Goal: Transaction & Acquisition: Purchase product/service

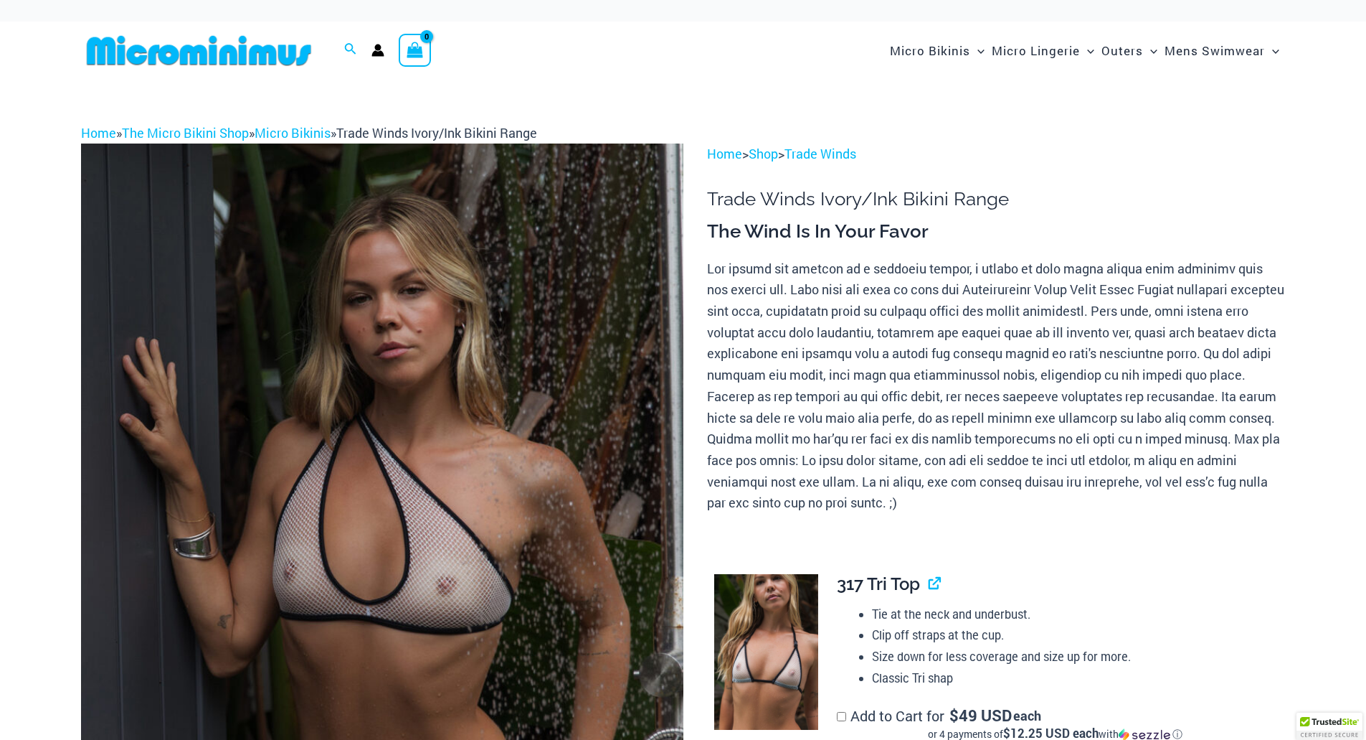
click at [478, 438] on img at bounding box center [382, 595] width 603 height 904
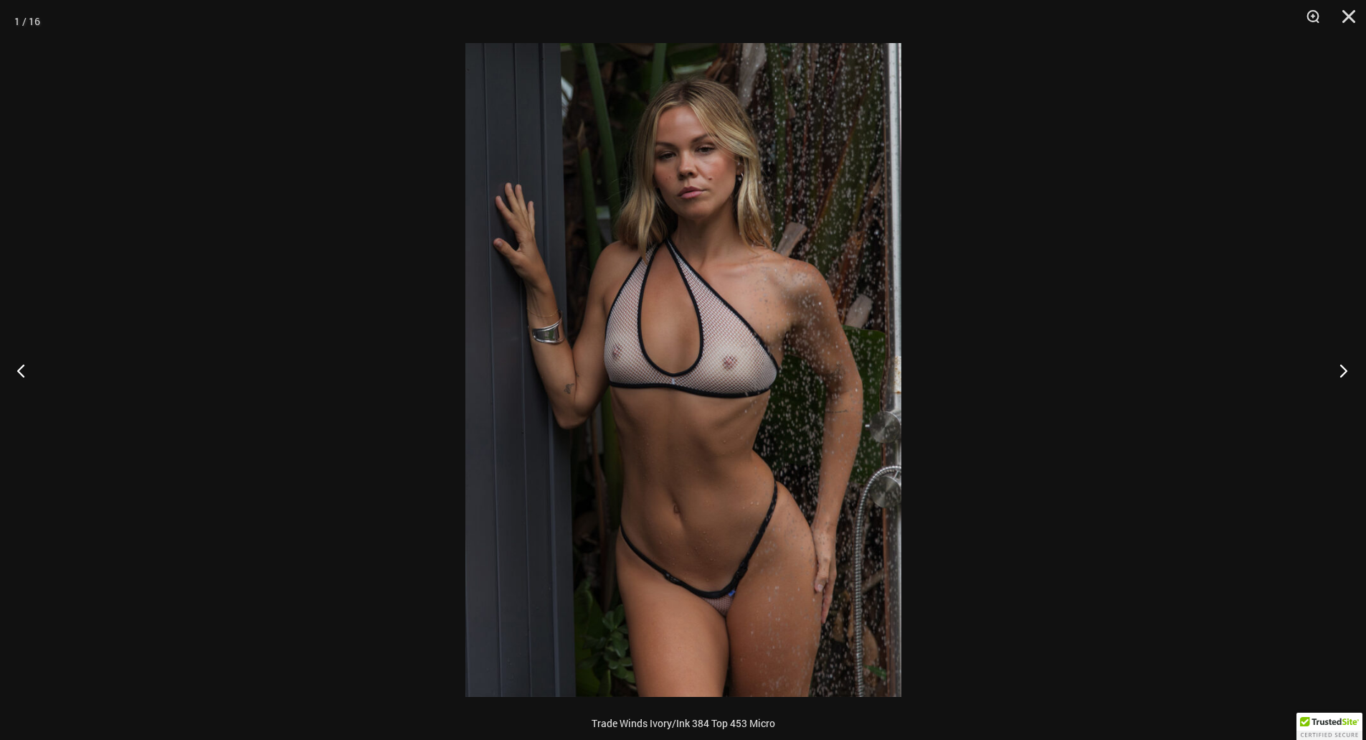
click at [1334, 375] on button "Next" at bounding box center [1340, 370] width 54 height 72
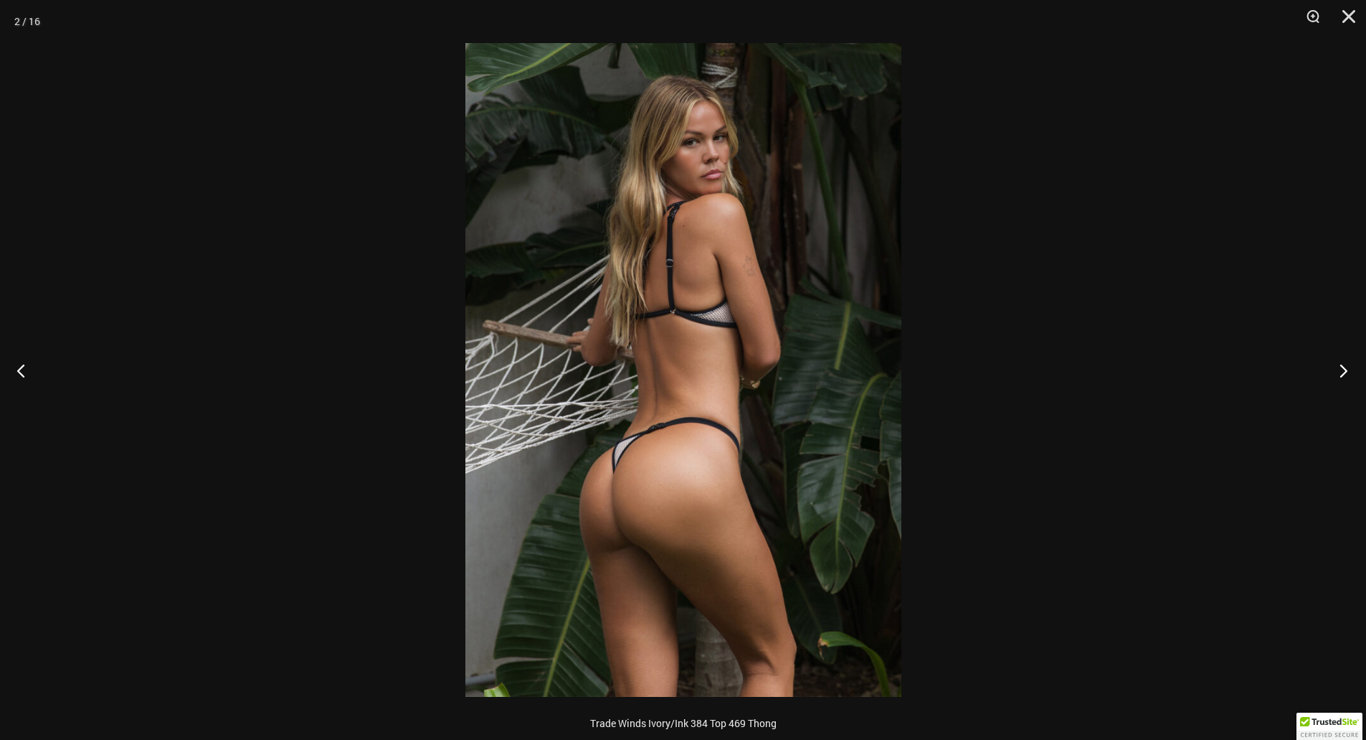
click at [1334, 375] on button "Next" at bounding box center [1340, 370] width 54 height 72
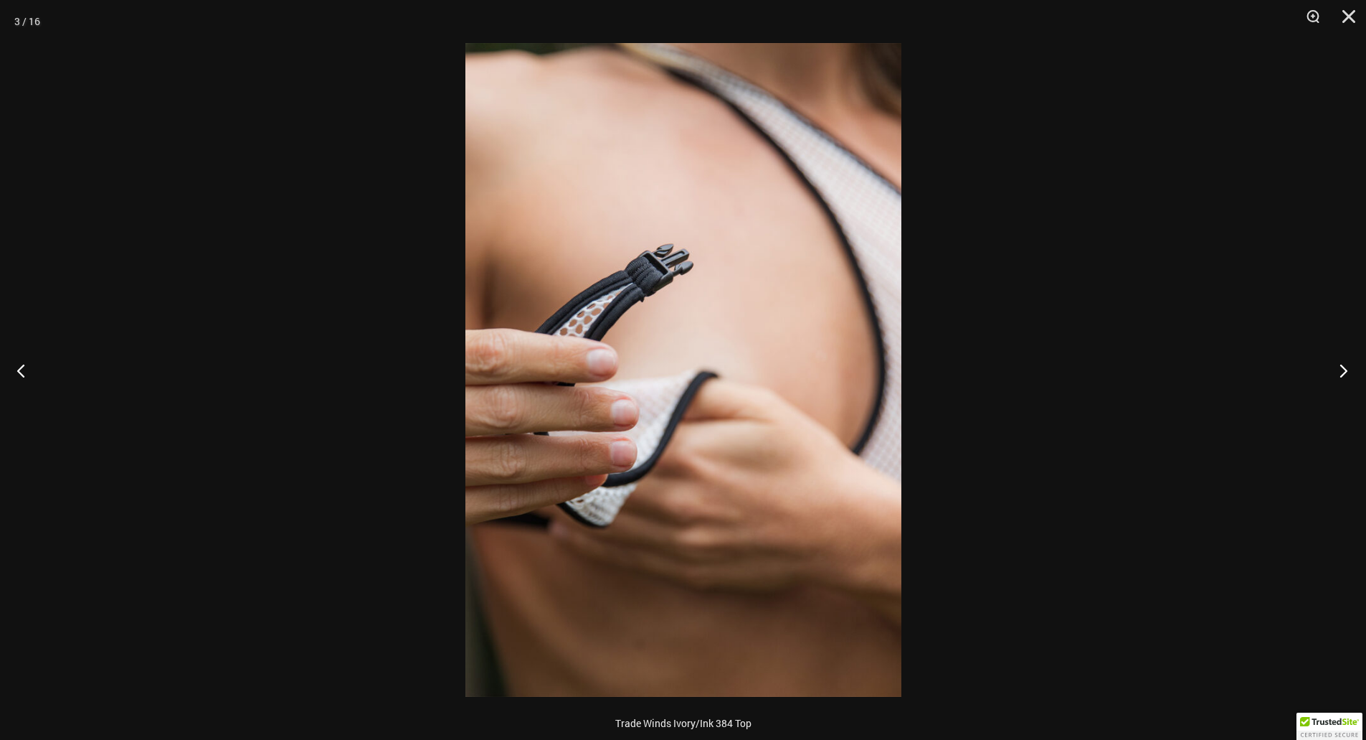
click at [1334, 375] on button "Next" at bounding box center [1340, 370] width 54 height 72
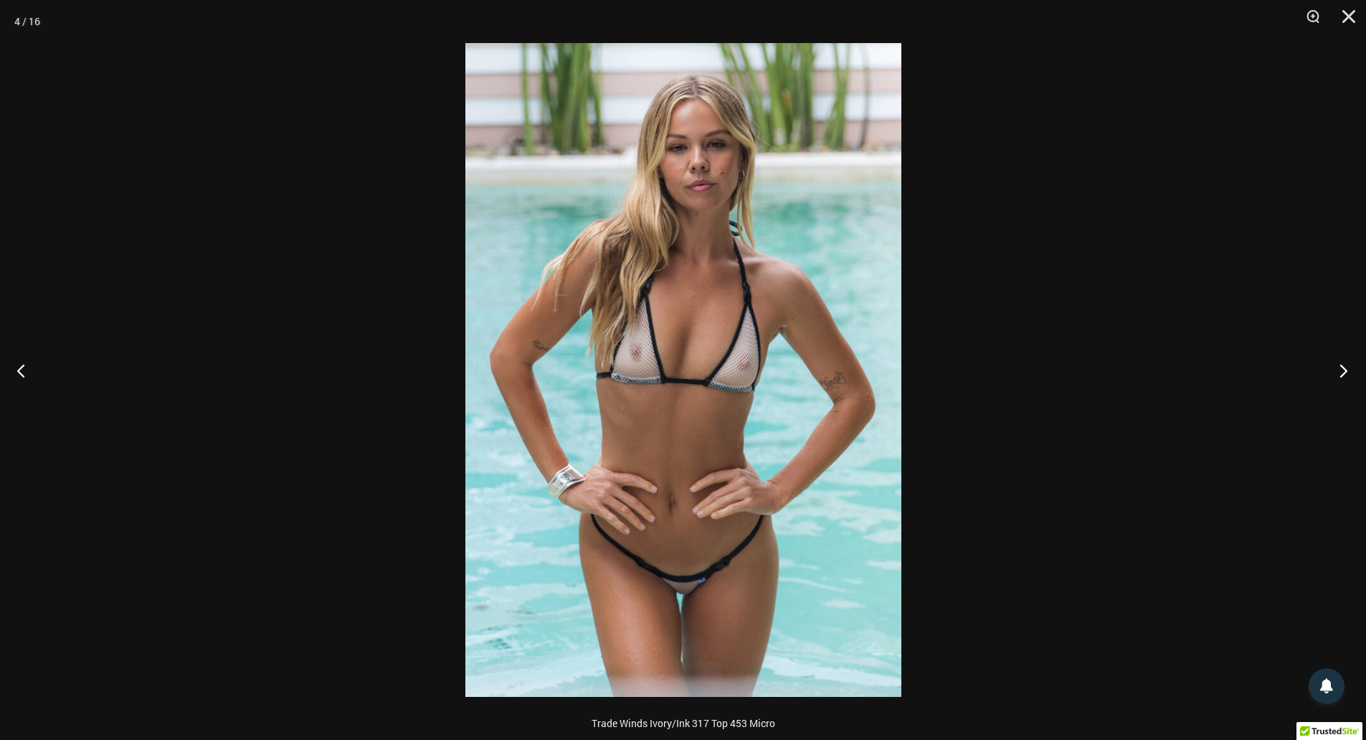
click at [1334, 375] on button "Next" at bounding box center [1340, 370] width 54 height 72
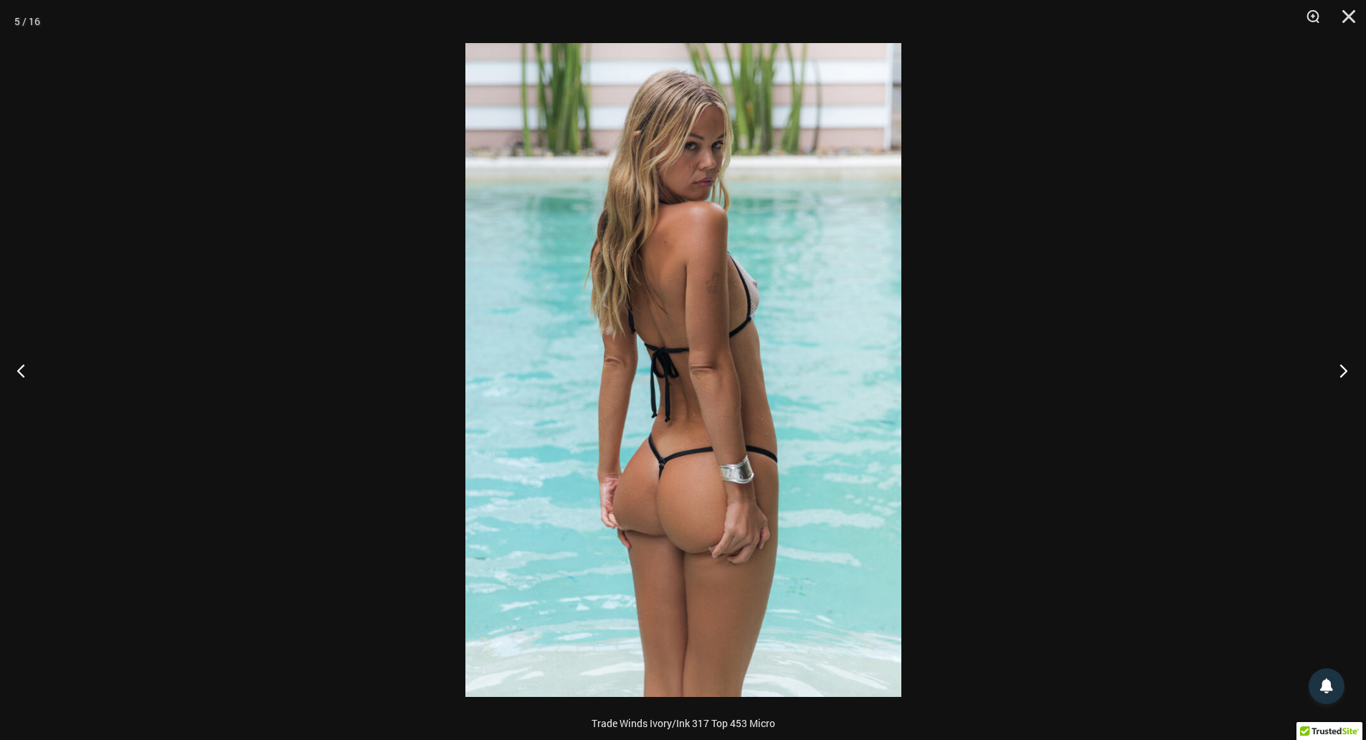
click at [1334, 375] on button "Next" at bounding box center [1340, 370] width 54 height 72
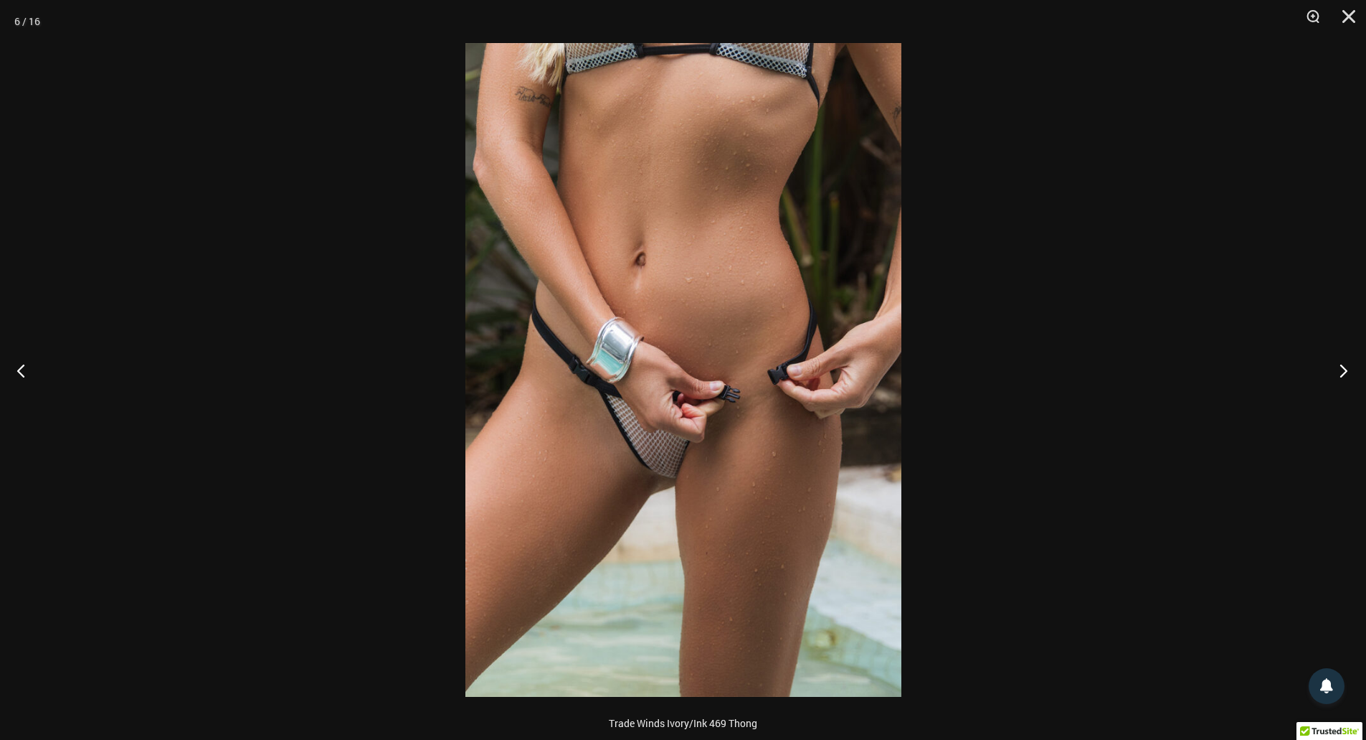
click at [1334, 375] on button "Next" at bounding box center [1340, 370] width 54 height 72
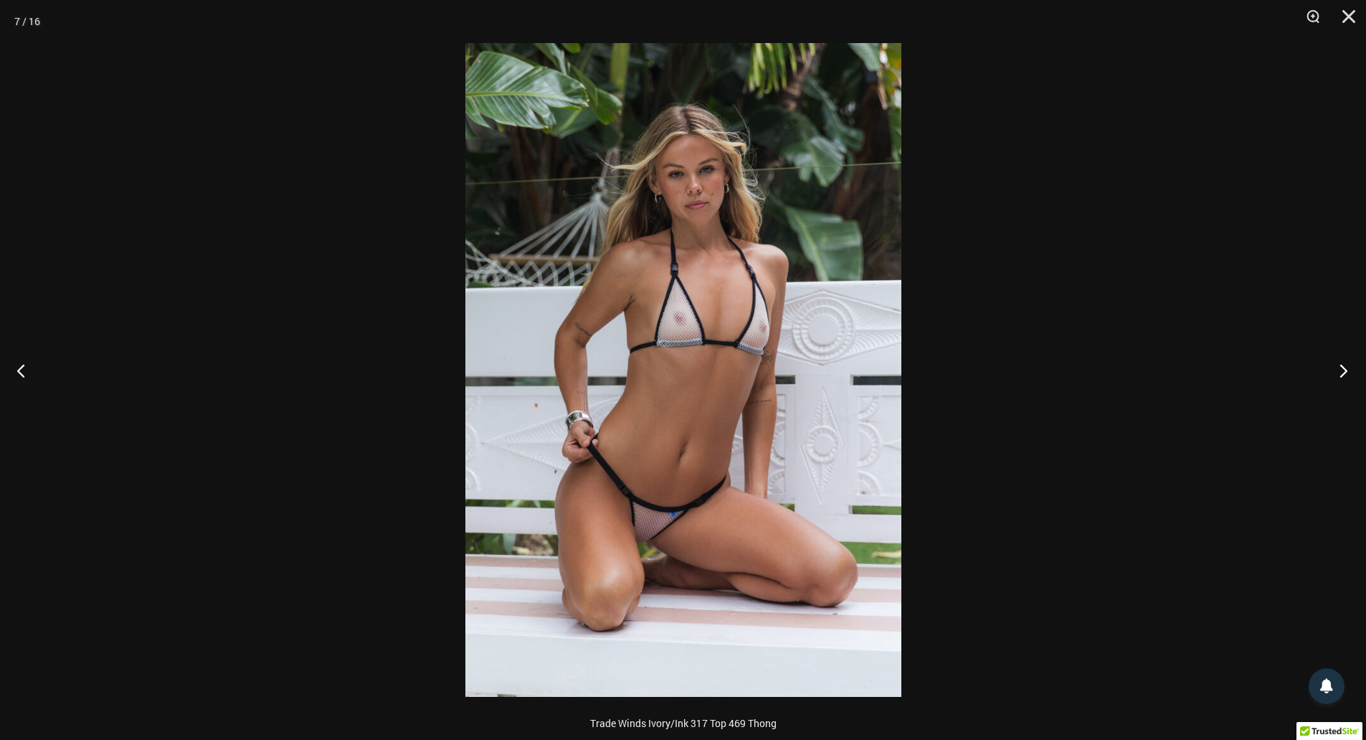
click at [1334, 375] on button "Next" at bounding box center [1340, 370] width 54 height 72
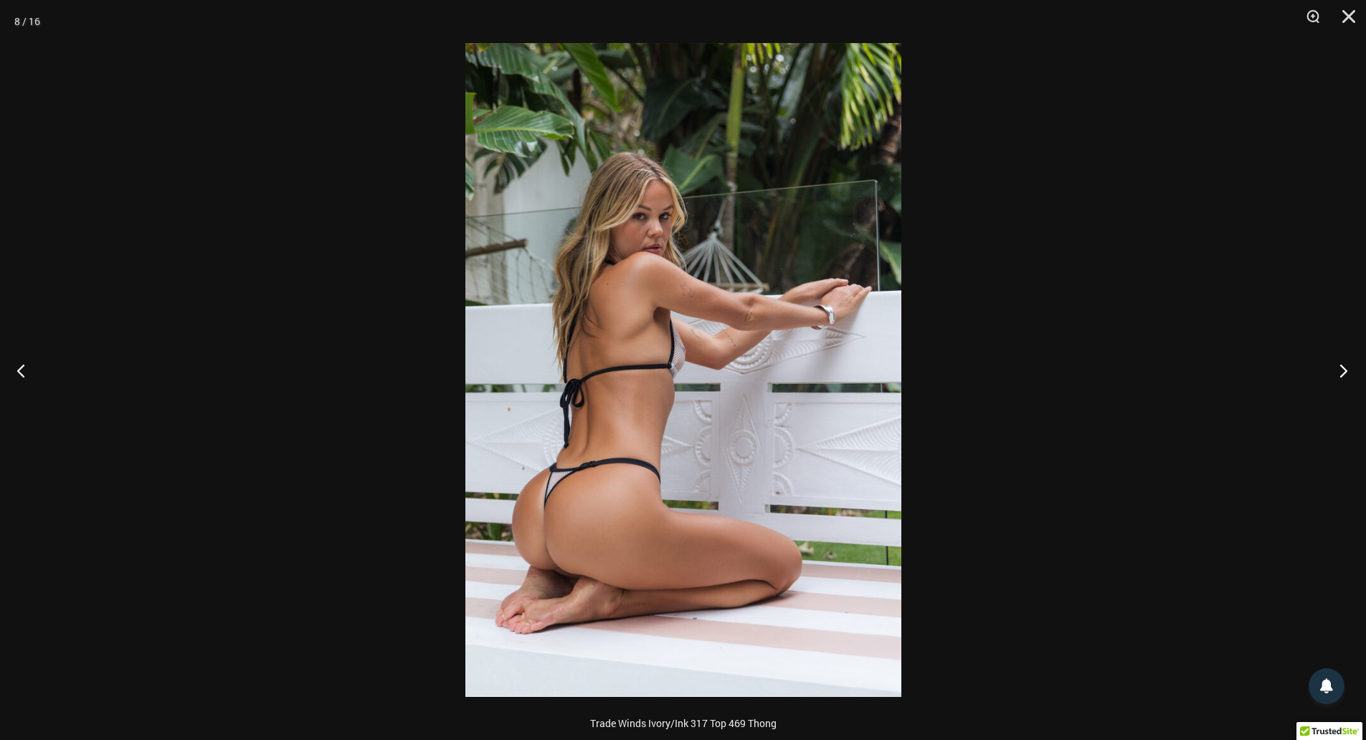
click at [1334, 375] on button "Next" at bounding box center [1340, 370] width 54 height 72
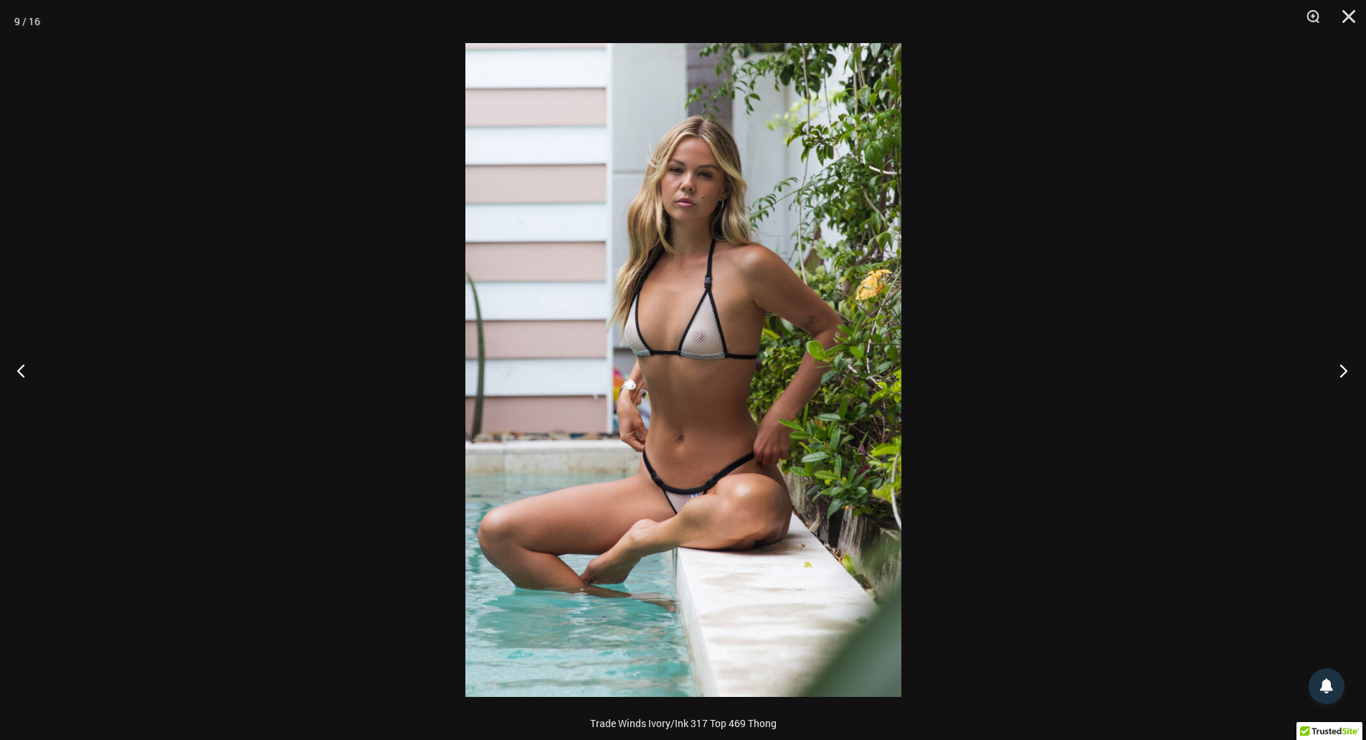
click at [1334, 375] on button "Next" at bounding box center [1340, 370] width 54 height 72
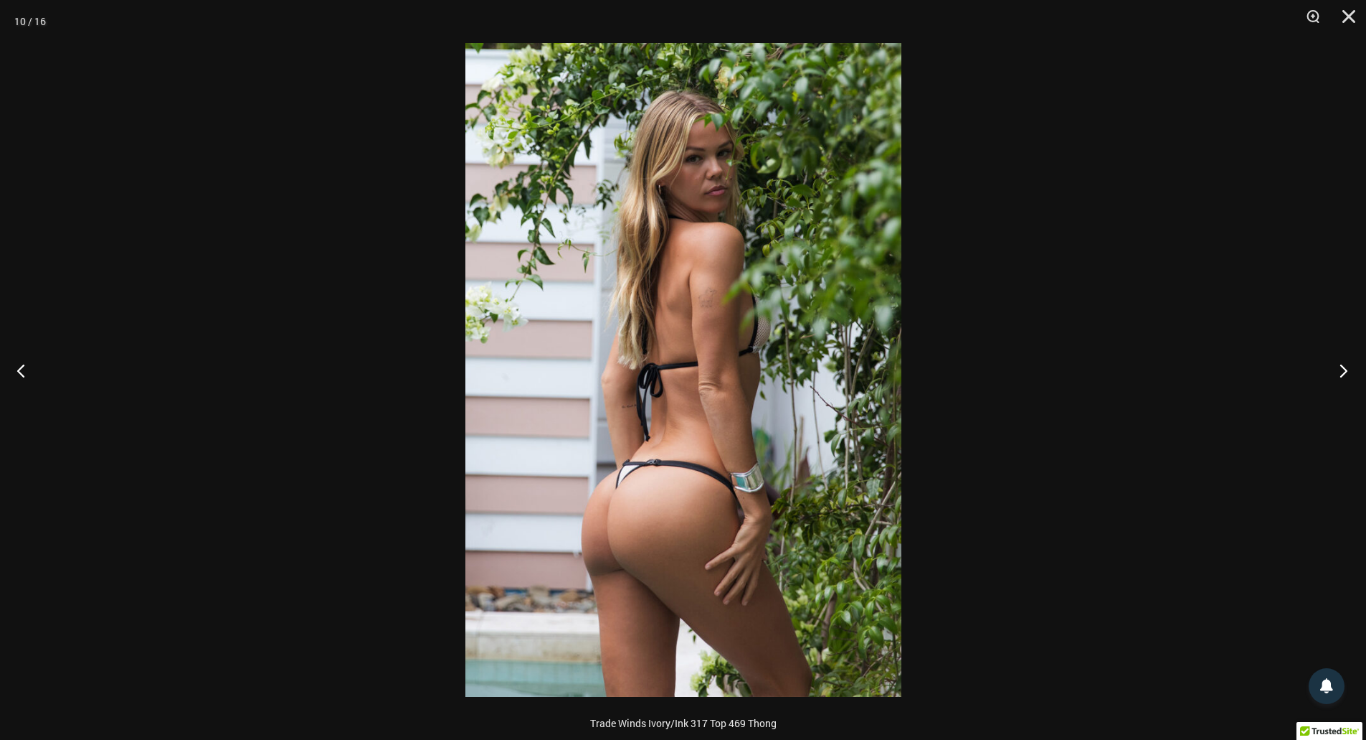
click at [1334, 375] on button "Next" at bounding box center [1340, 370] width 54 height 72
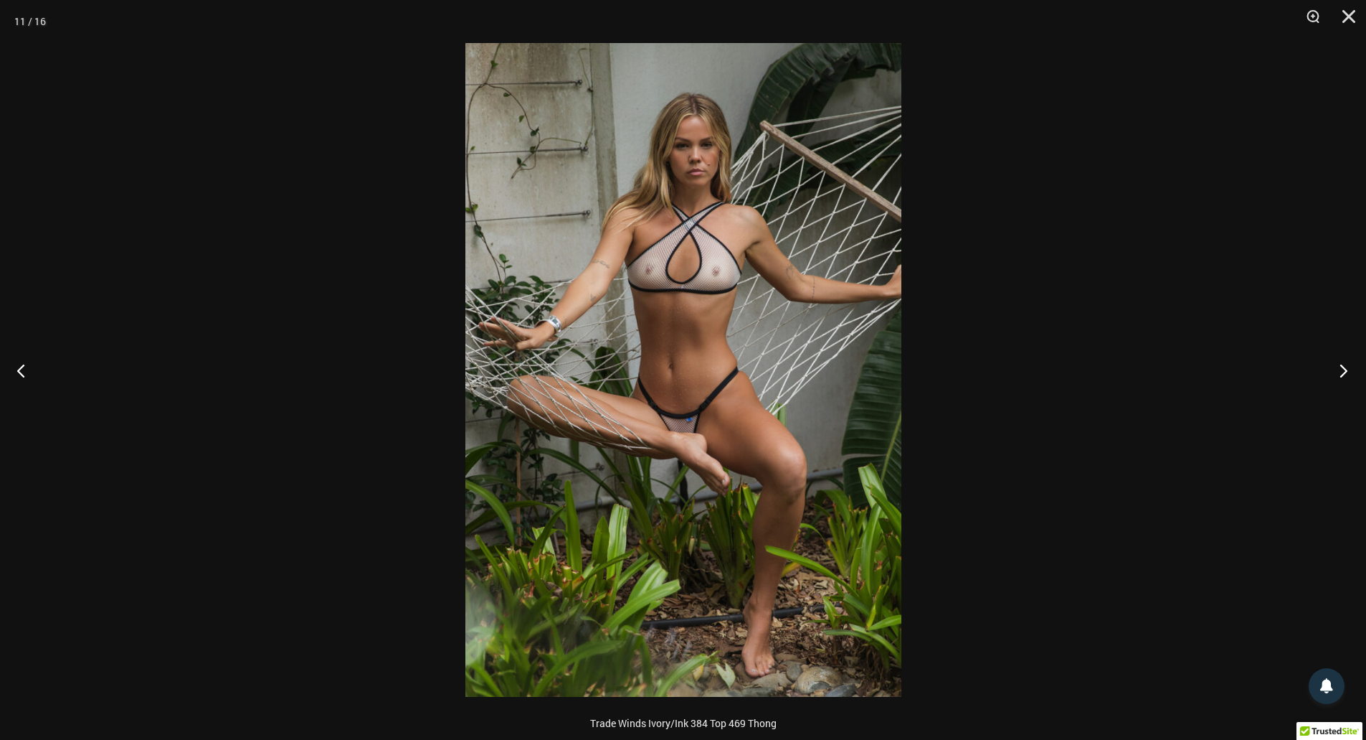
click at [1333, 374] on button "Next" at bounding box center [1340, 370] width 54 height 72
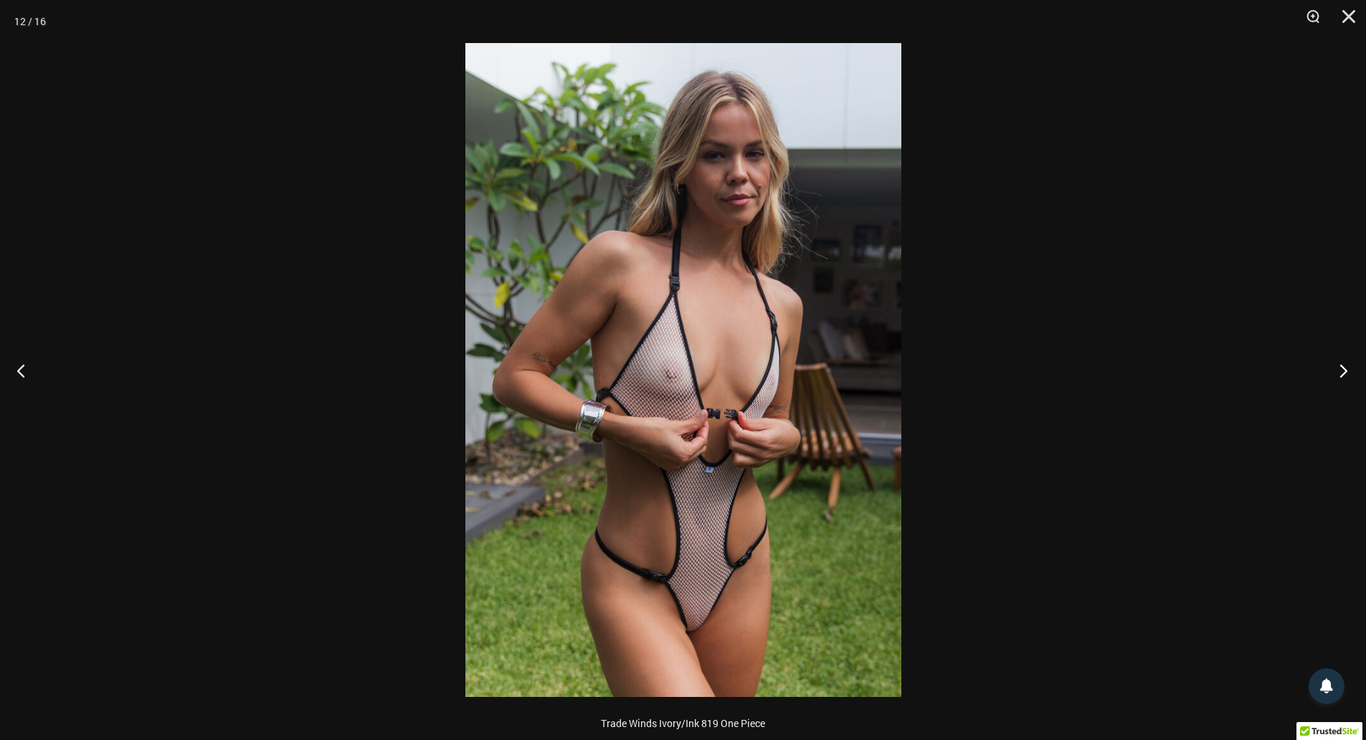
click at [1348, 370] on button "Next" at bounding box center [1340, 370] width 54 height 72
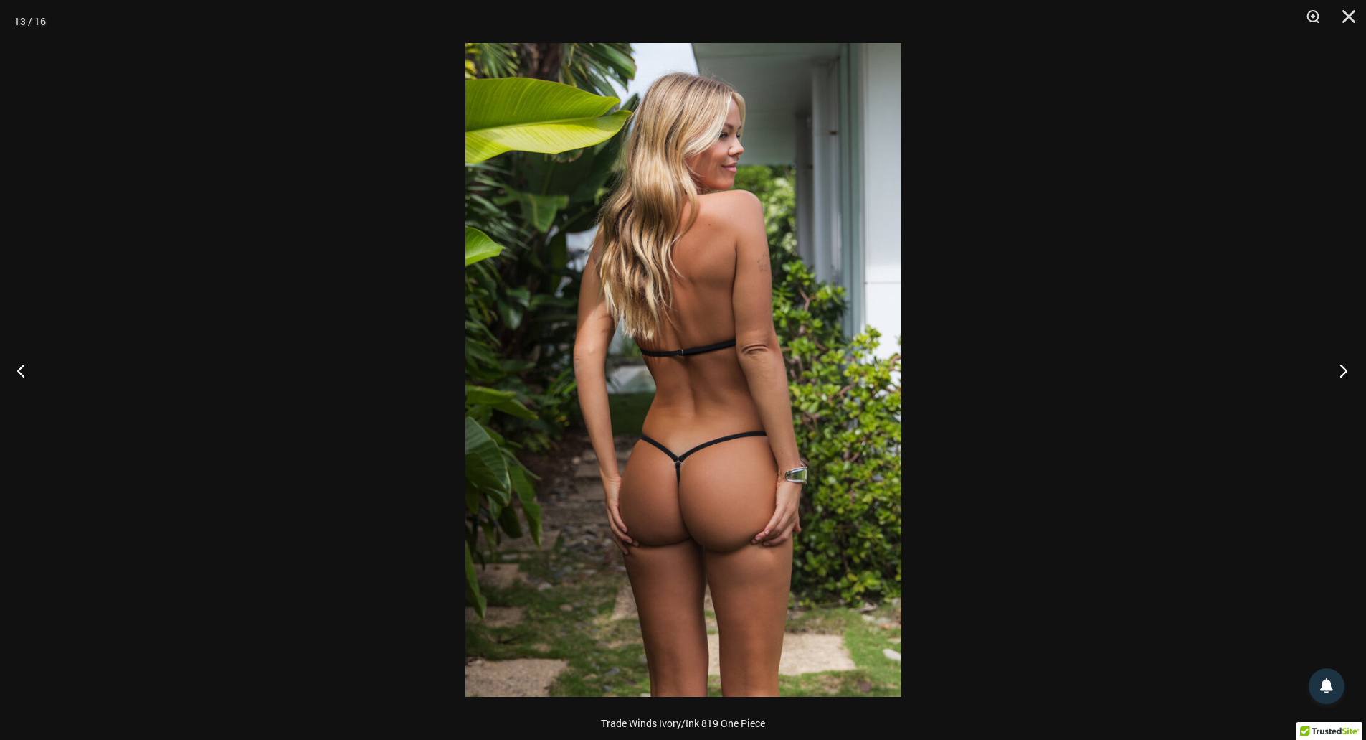
click at [1348, 370] on button "Next" at bounding box center [1340, 370] width 54 height 72
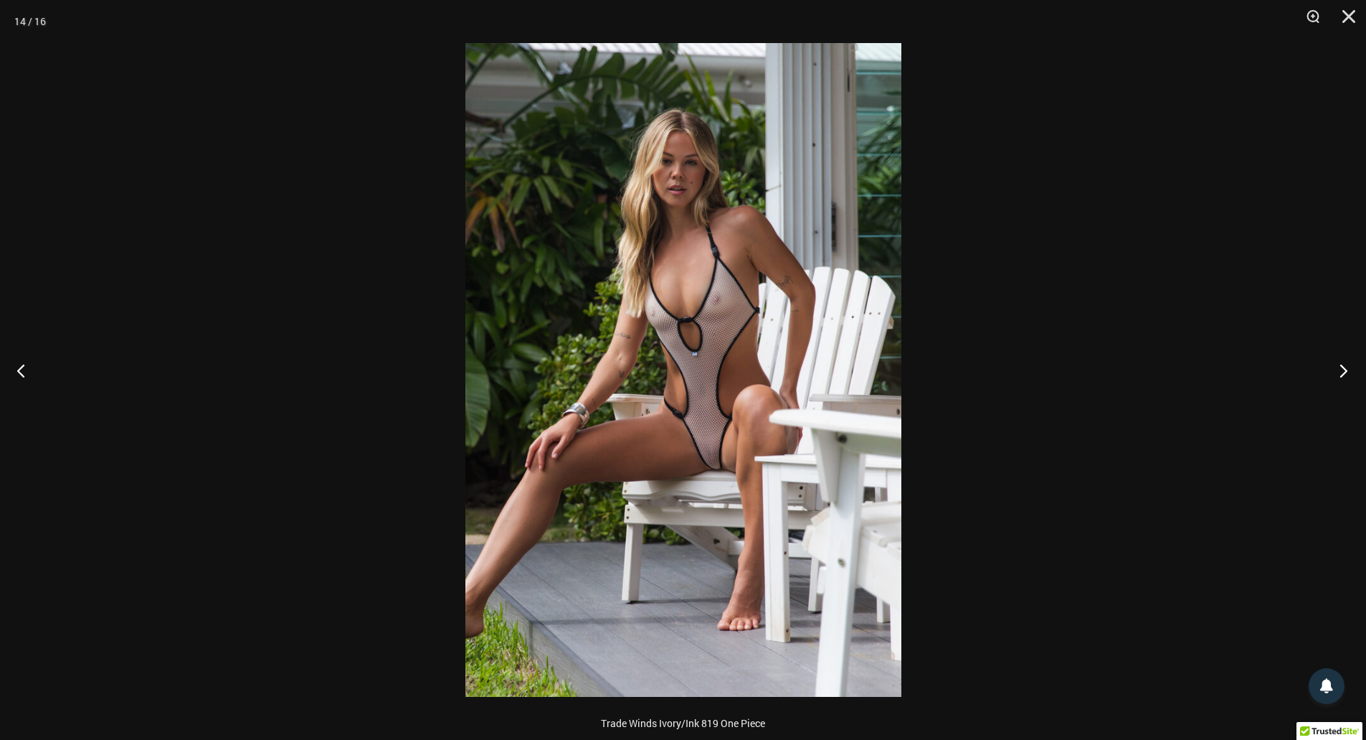
click at [1348, 370] on button "Next" at bounding box center [1340, 370] width 54 height 72
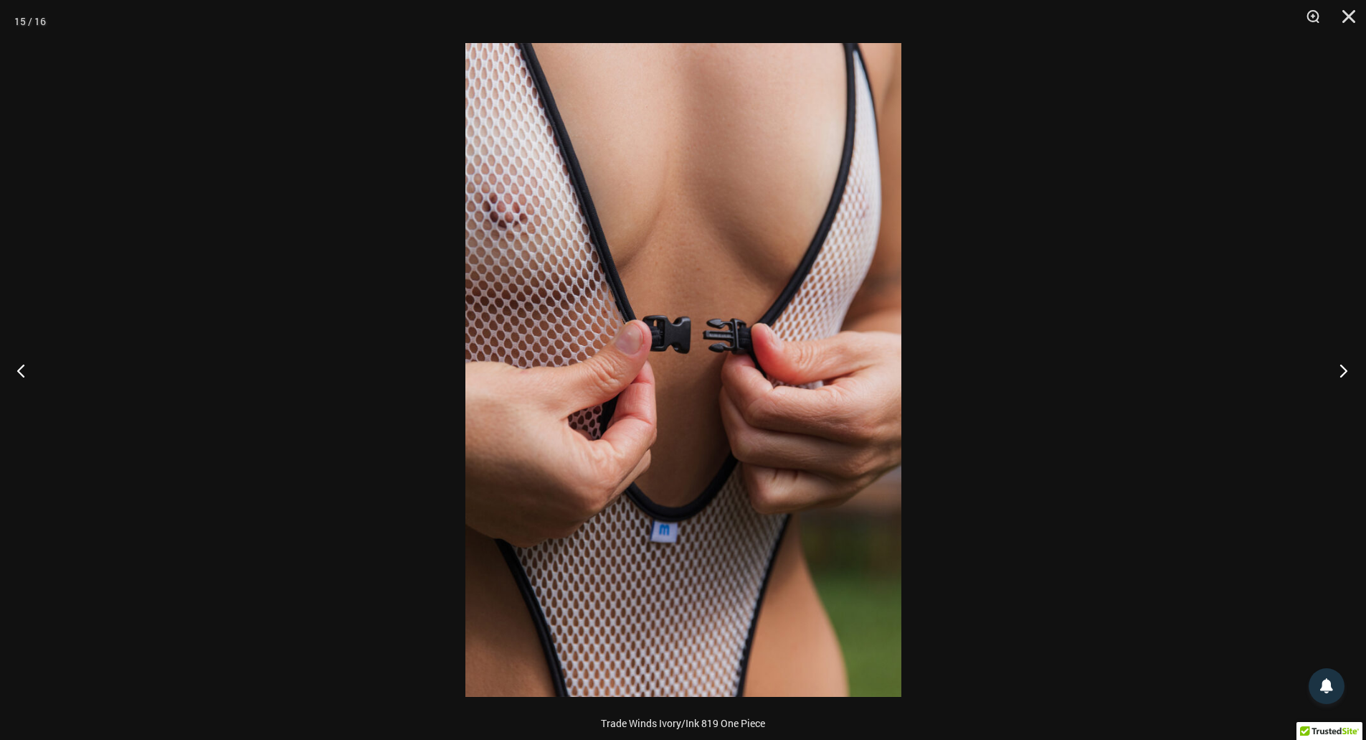
click at [1348, 370] on button "Next" at bounding box center [1340, 370] width 54 height 72
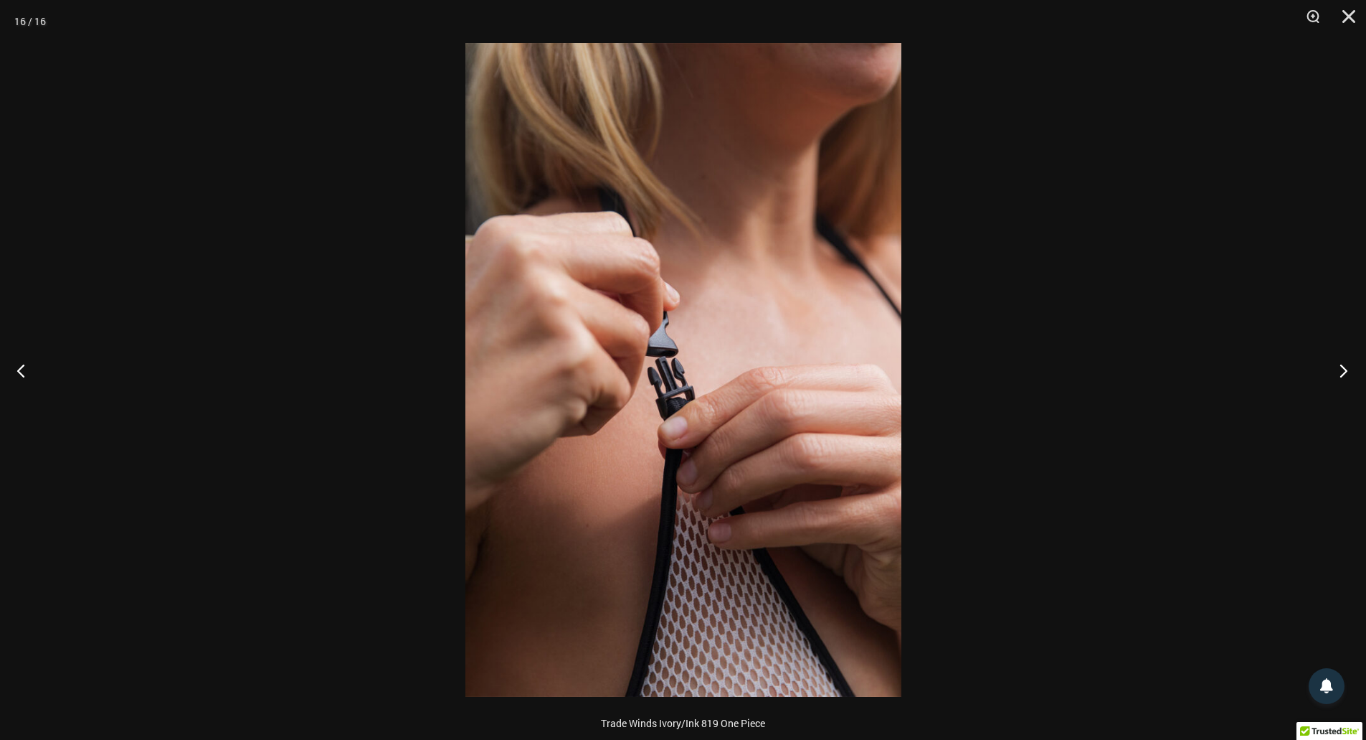
click at [1348, 370] on button "Next" at bounding box center [1340, 370] width 54 height 72
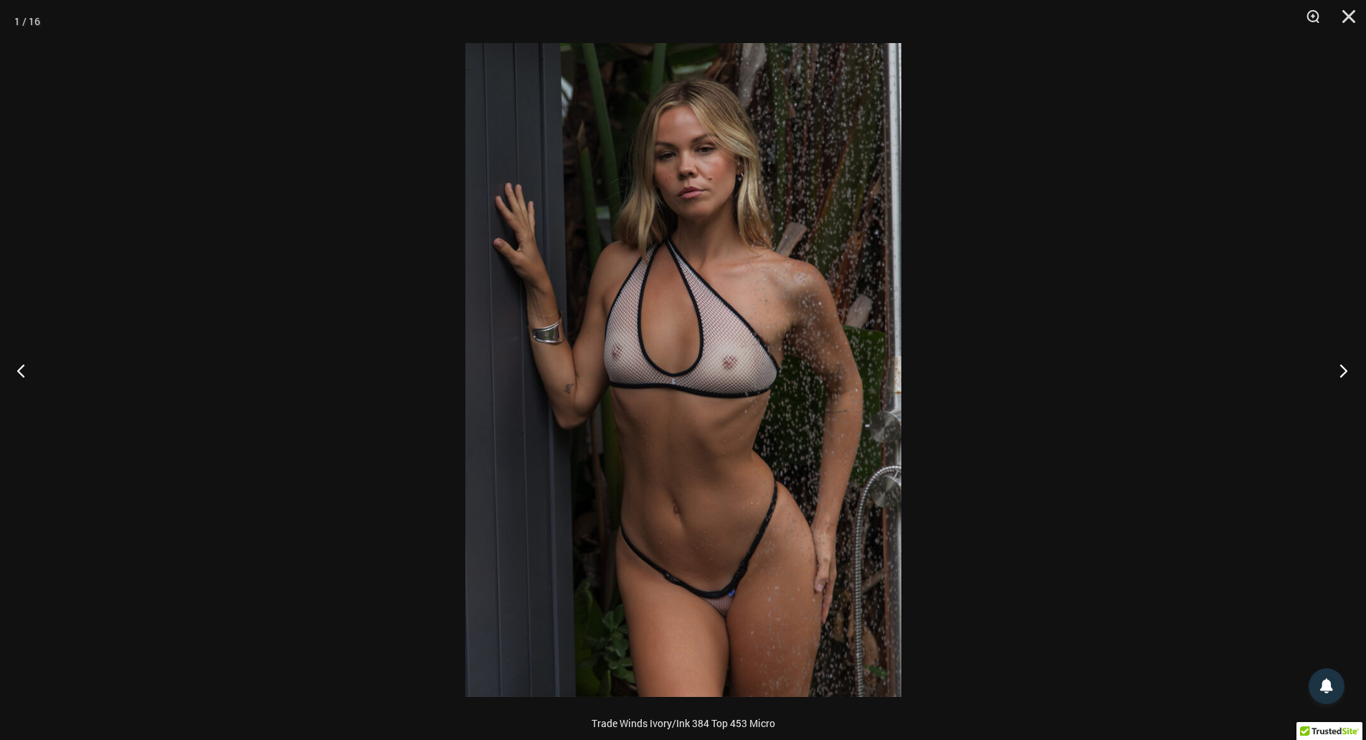
click at [1348, 370] on button "Next" at bounding box center [1340, 370] width 54 height 72
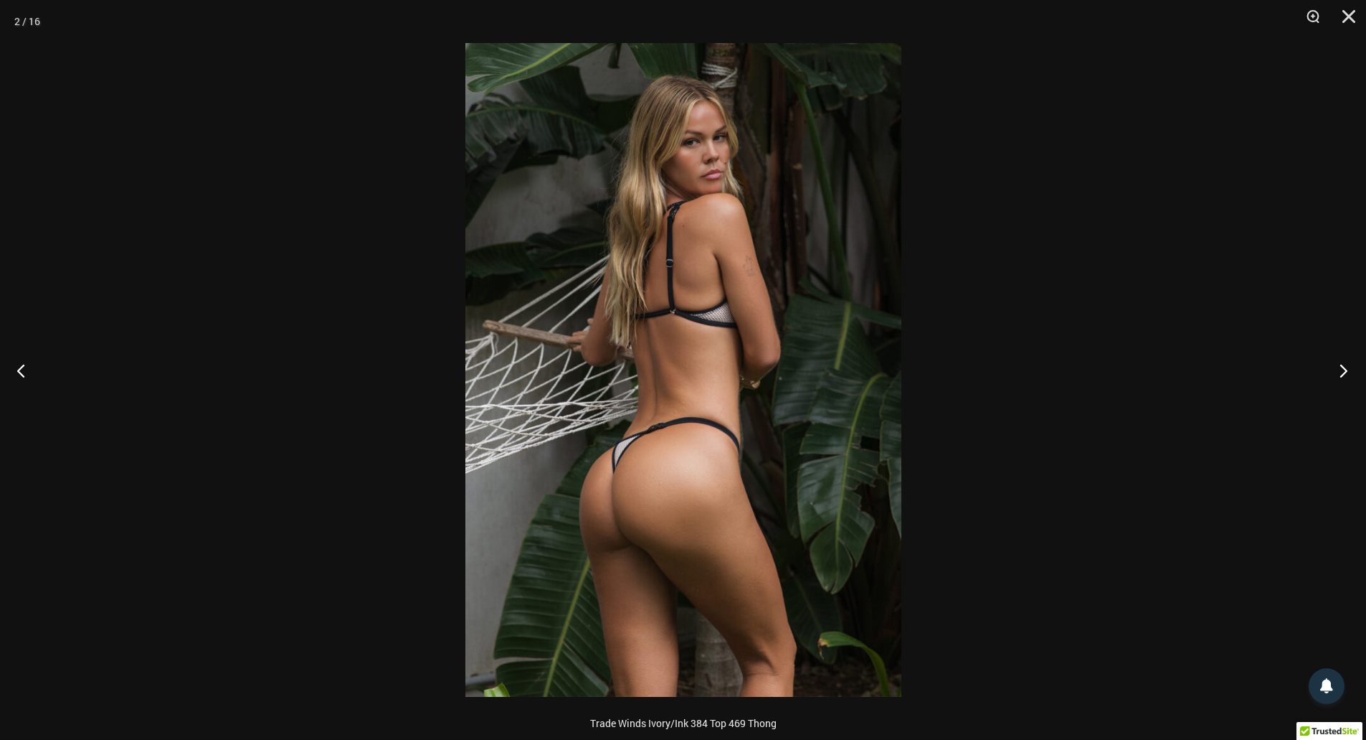
click at [1348, 370] on button "Next" at bounding box center [1340, 370] width 54 height 72
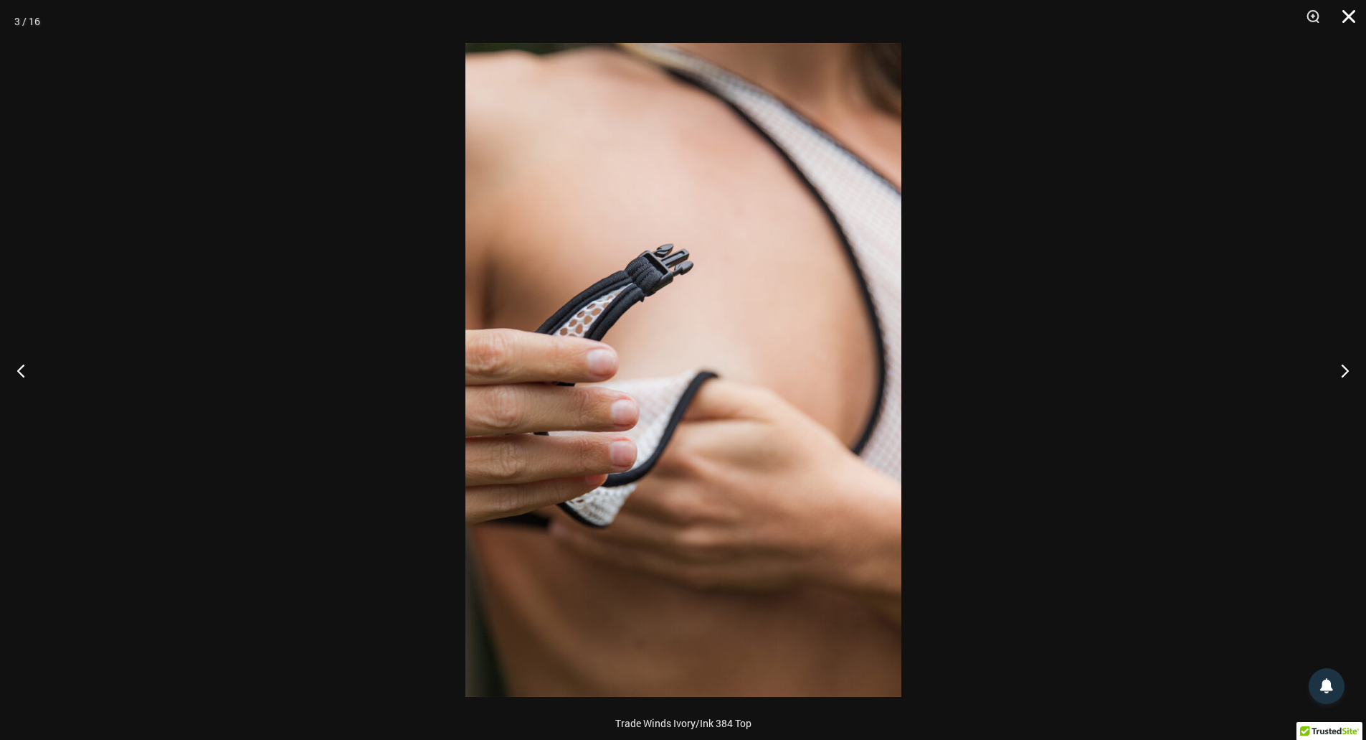
click at [1351, 15] on button "Close" at bounding box center [1344, 21] width 36 height 43
